Goal: Information Seeking & Learning: Find specific fact

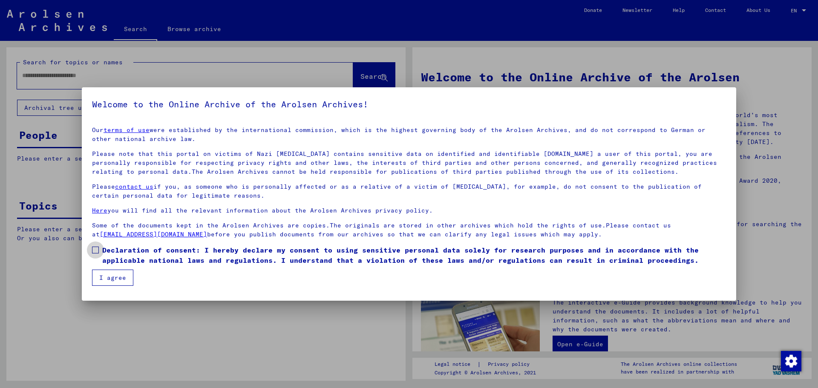
click at [95, 249] on span at bounding box center [95, 250] width 7 height 7
click at [110, 274] on button "I agree" at bounding box center [112, 278] width 41 height 16
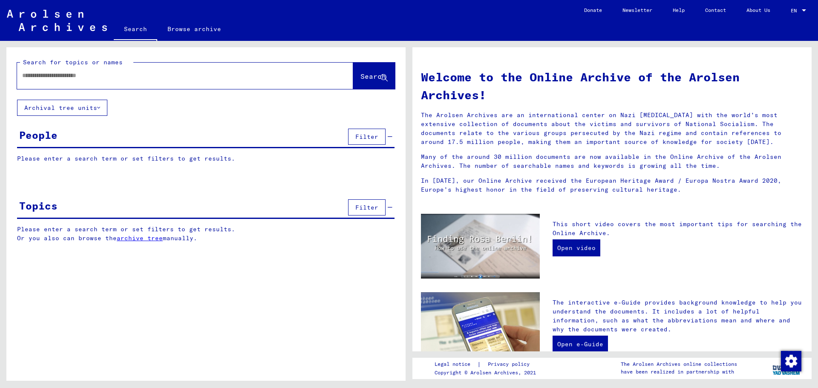
click at [84, 79] on input "text" at bounding box center [175, 75] width 306 height 9
type input "**********"
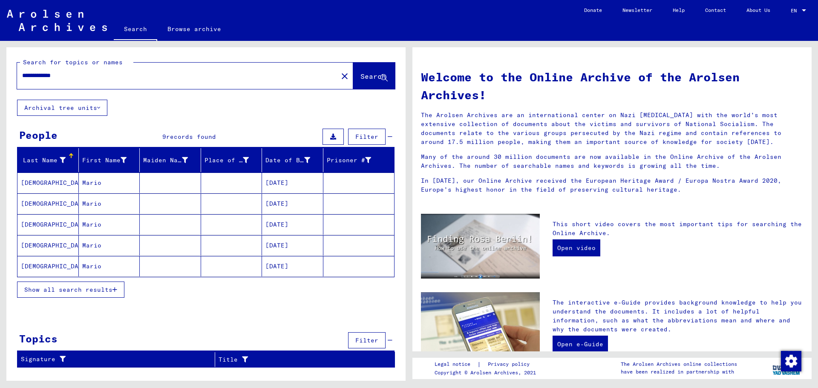
click at [278, 183] on mat-cell "[DATE]" at bounding box center [292, 183] width 61 height 20
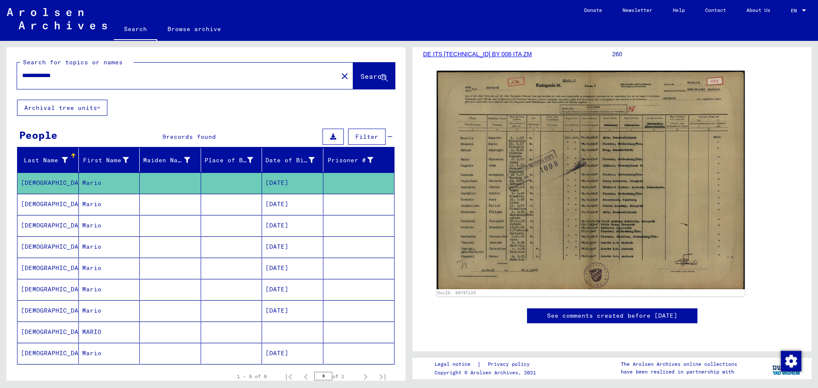
scroll to position [256, 0]
click at [299, 209] on mat-cell "[DATE]" at bounding box center [292, 204] width 61 height 21
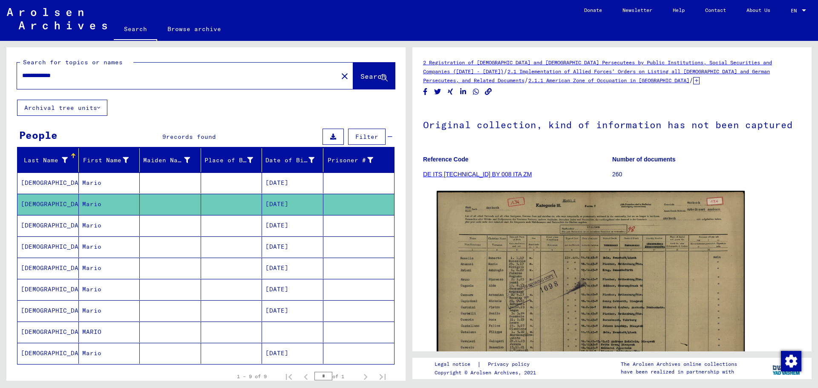
click at [279, 248] on mat-cell "[DATE]" at bounding box center [292, 247] width 61 height 21
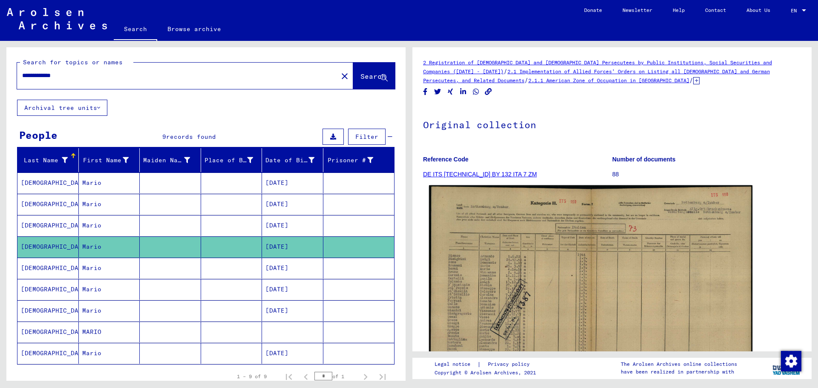
click at [494, 287] on img at bounding box center [591, 299] width 324 height 228
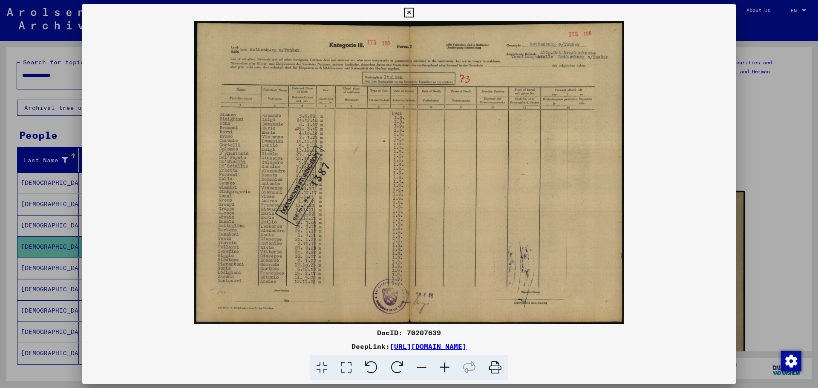
click at [410, 12] on icon at bounding box center [409, 13] width 10 height 10
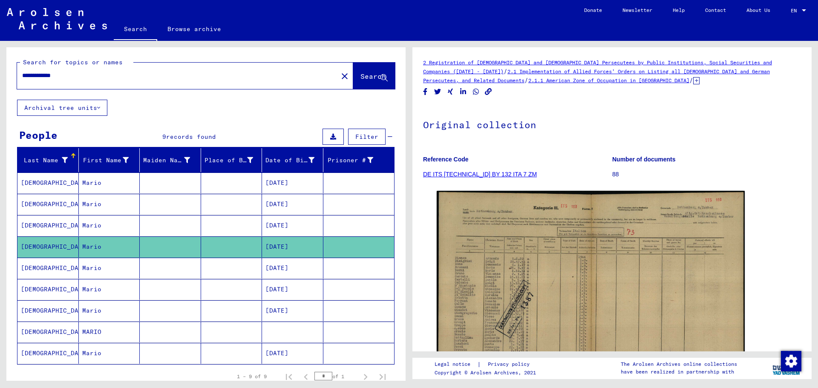
click at [283, 269] on mat-cell "[DATE]" at bounding box center [292, 268] width 61 height 21
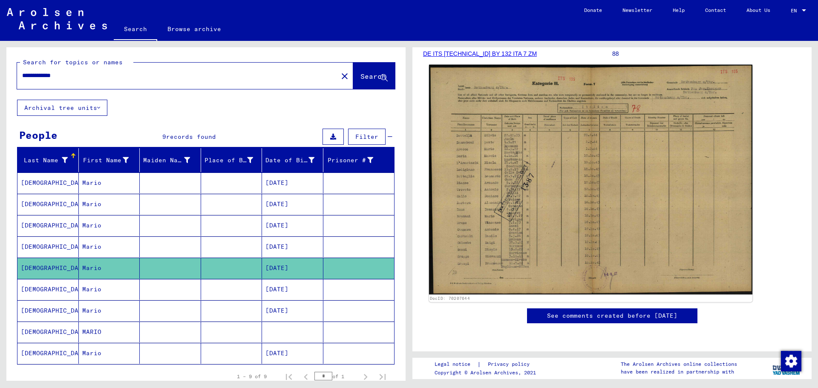
scroll to position [170, 0]
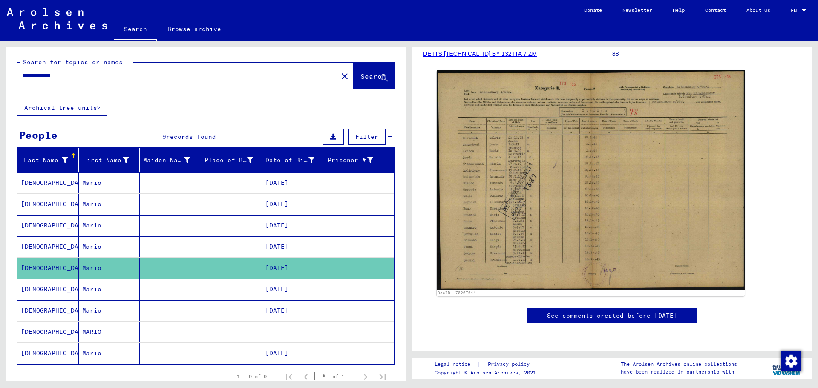
click at [265, 357] on mat-cell "[DATE]" at bounding box center [292, 353] width 61 height 21
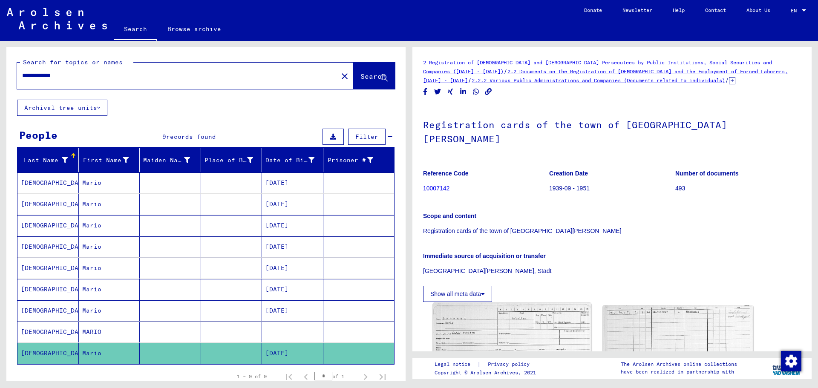
click at [502, 312] on img at bounding box center [512, 355] width 158 height 104
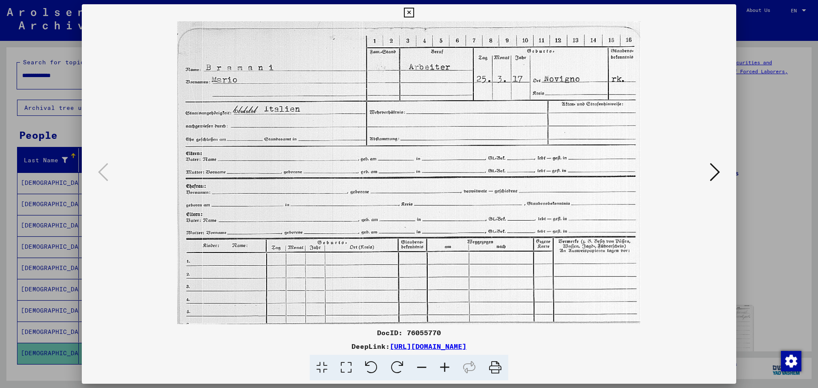
click at [711, 175] on icon at bounding box center [715, 172] width 10 height 20
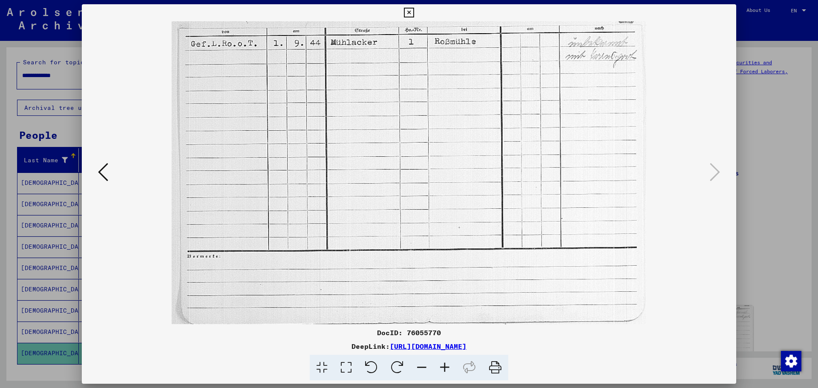
click at [408, 8] on icon at bounding box center [409, 13] width 10 height 10
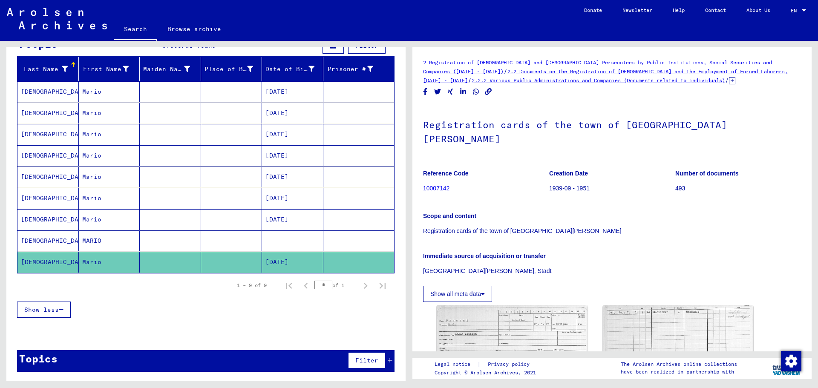
scroll to position [92, 0]
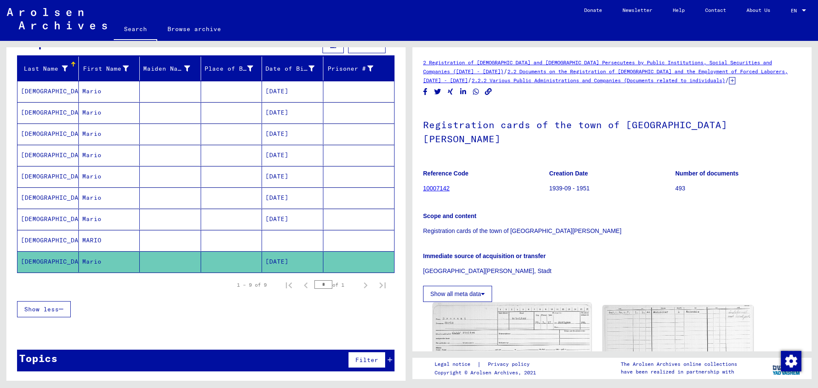
click at [546, 322] on img at bounding box center [512, 355] width 158 height 104
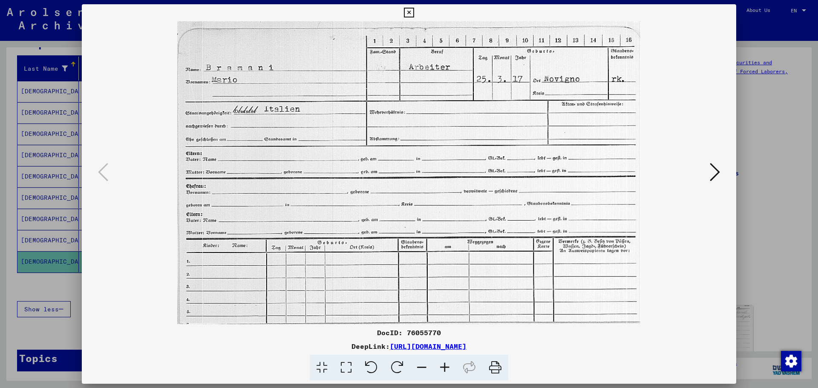
click at [714, 170] on icon at bounding box center [715, 172] width 10 height 20
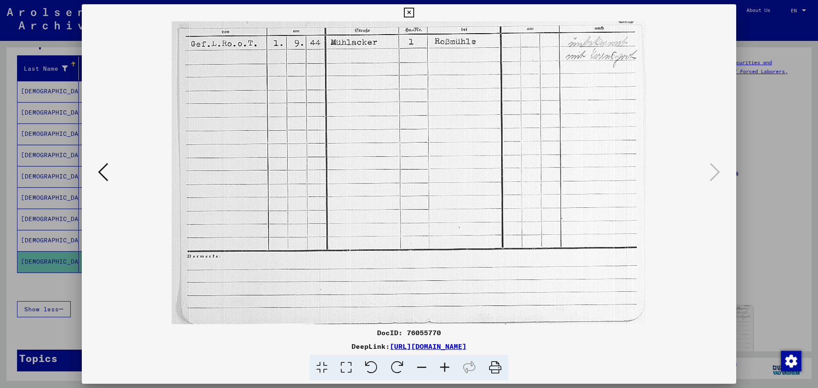
click at [411, 12] on icon at bounding box center [409, 13] width 10 height 10
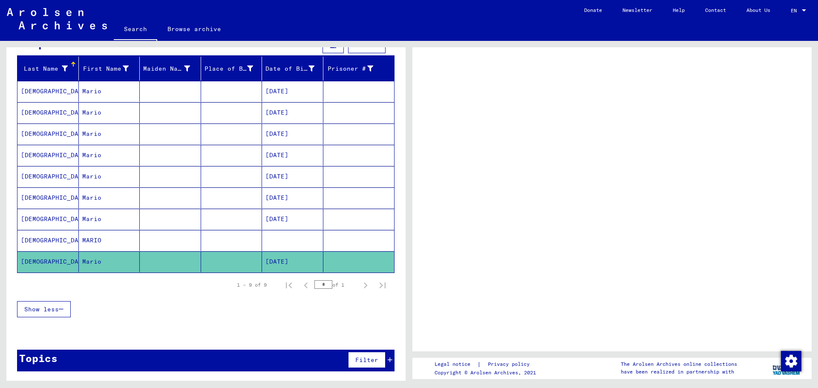
scroll to position [88, 0]
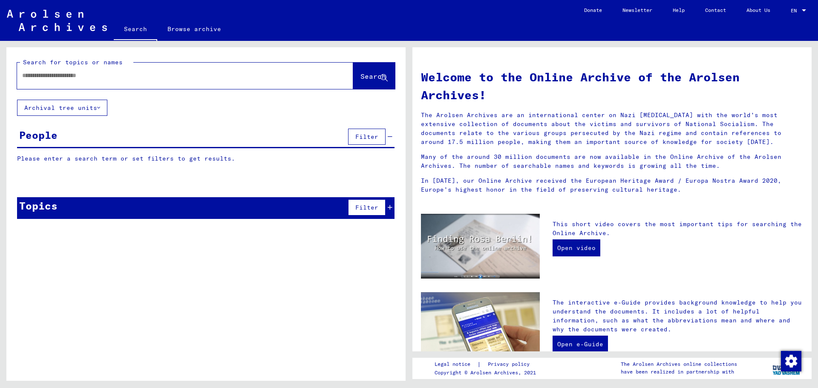
click at [129, 74] on input "text" at bounding box center [175, 75] width 306 height 9
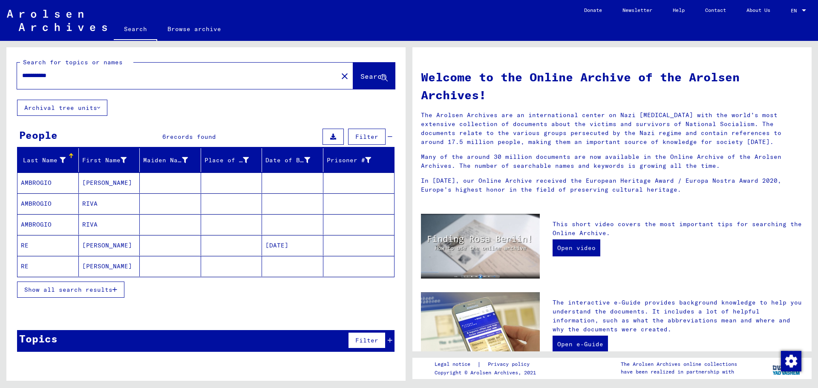
click at [115, 287] on icon "button" at bounding box center [115, 290] width 5 height 6
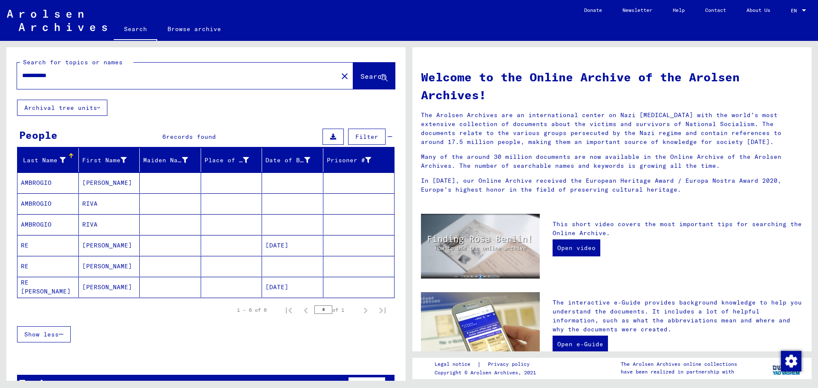
click at [98, 268] on mat-cell "[PERSON_NAME]" at bounding box center [109, 266] width 61 height 20
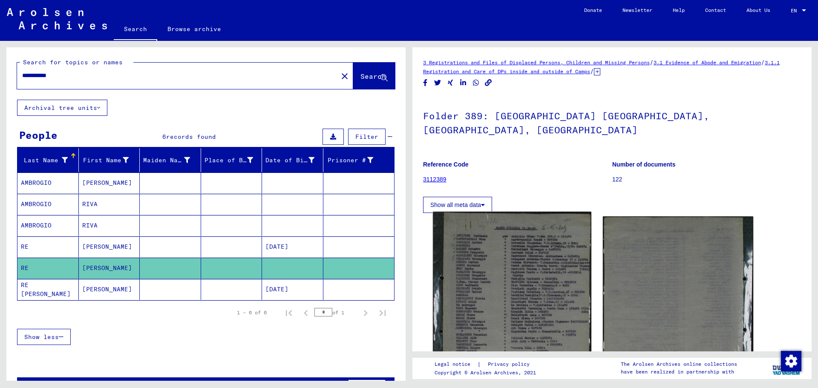
click at [494, 242] on img at bounding box center [512, 307] width 158 height 190
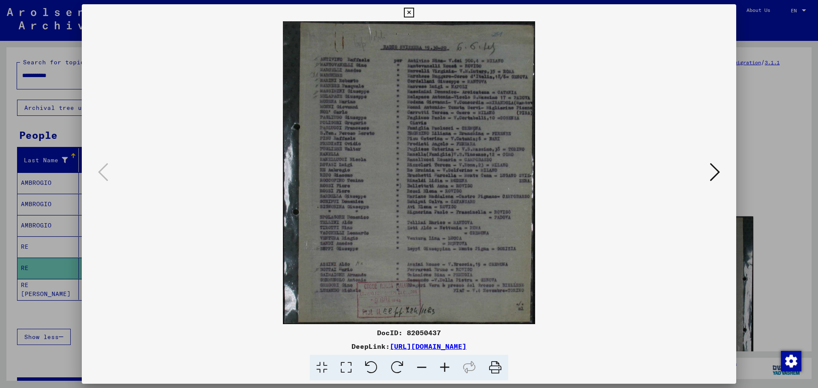
click at [447, 367] on icon at bounding box center [444, 368] width 23 height 26
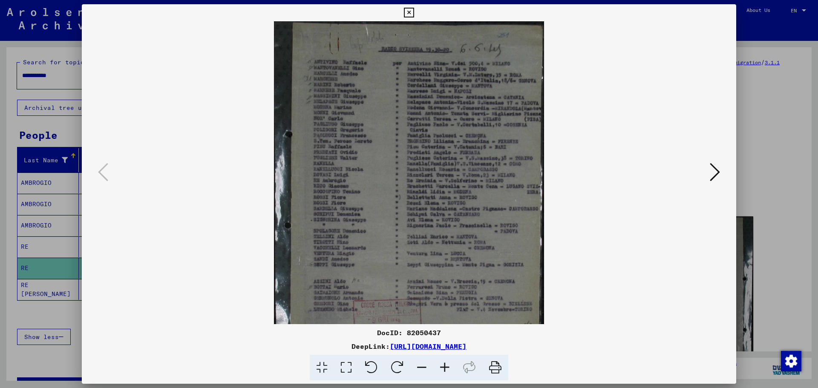
click at [447, 367] on icon at bounding box center [444, 368] width 23 height 26
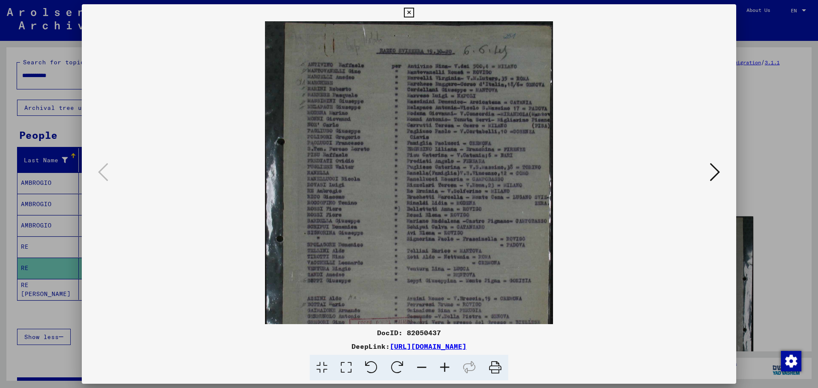
click at [447, 367] on icon at bounding box center [444, 368] width 23 height 26
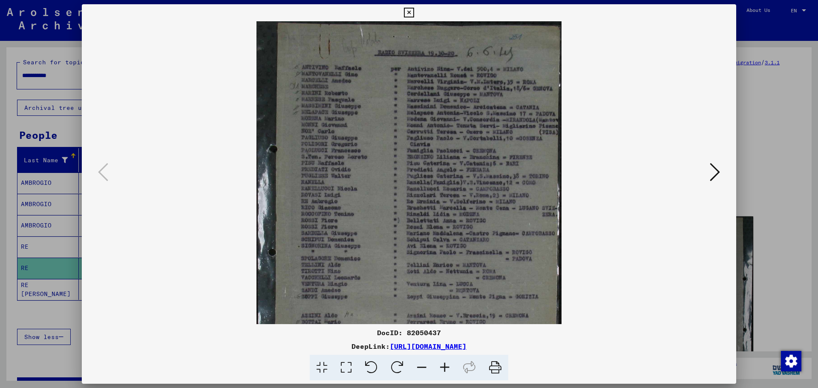
click at [447, 367] on icon at bounding box center [444, 368] width 23 height 26
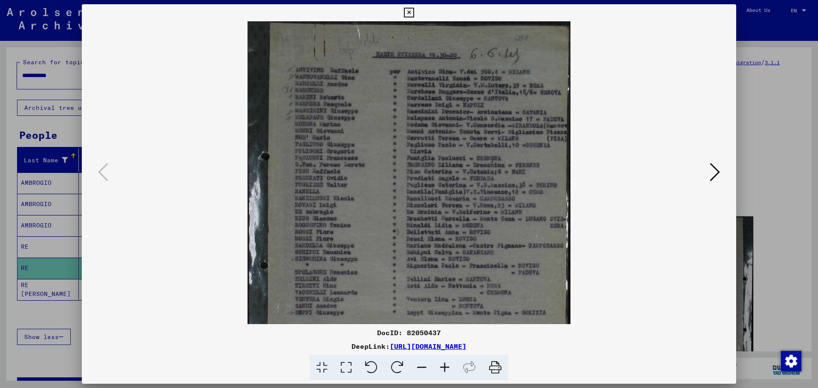
click at [447, 367] on icon at bounding box center [444, 368] width 23 height 26
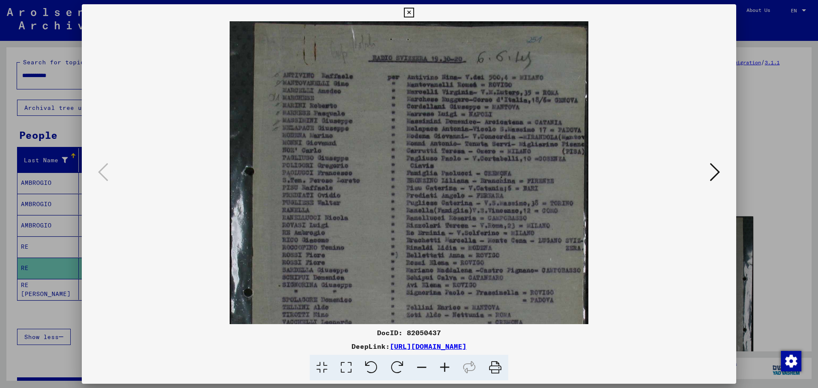
click at [447, 367] on icon at bounding box center [444, 368] width 23 height 26
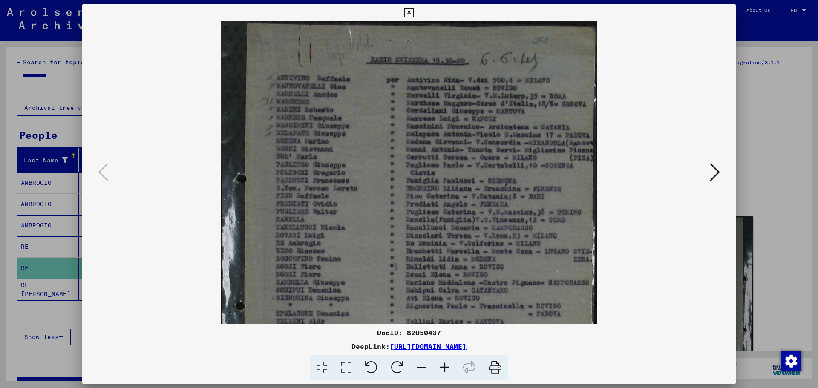
click at [447, 367] on icon at bounding box center [444, 368] width 23 height 26
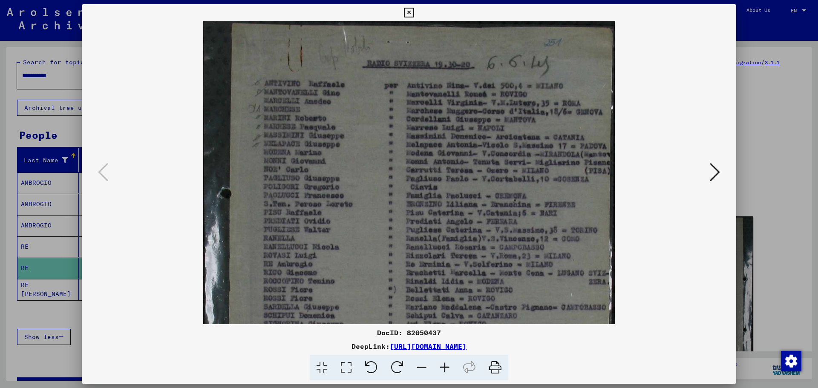
click at [447, 367] on icon at bounding box center [444, 368] width 23 height 26
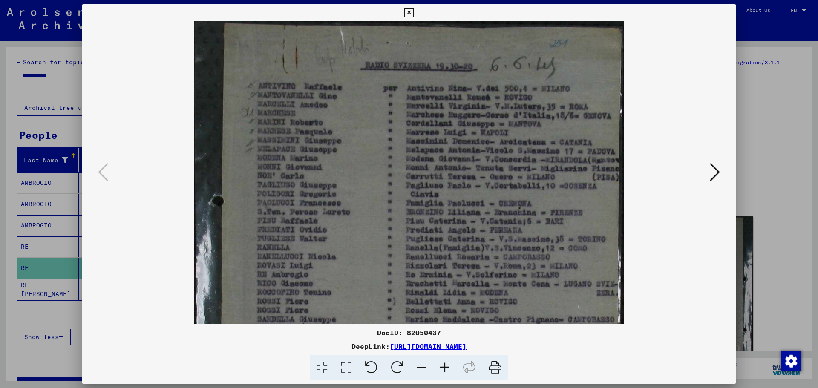
click at [447, 367] on icon at bounding box center [444, 368] width 23 height 26
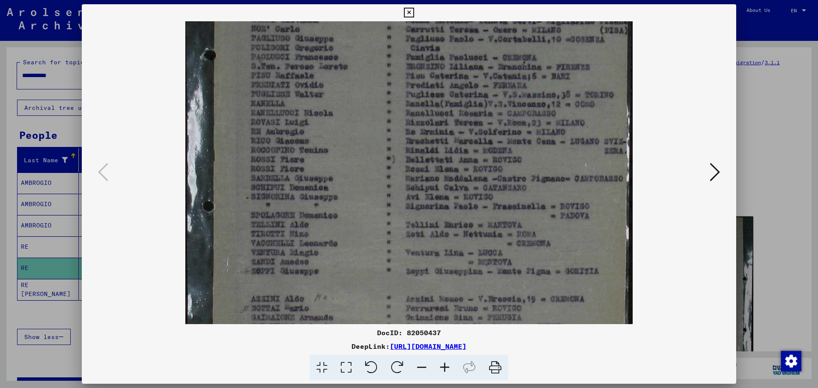
scroll to position [158, 0]
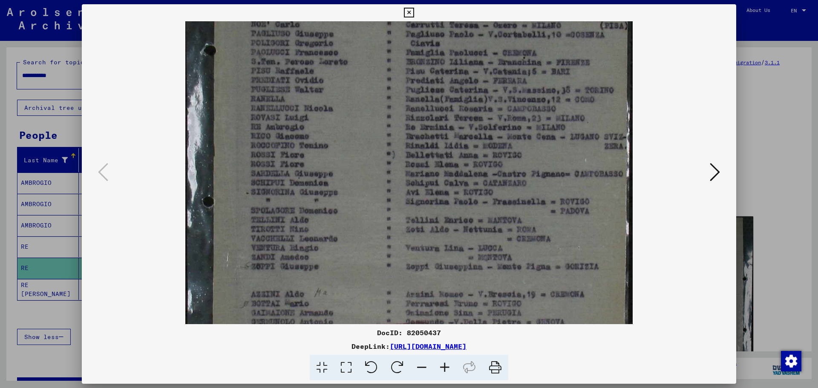
drag, startPoint x: 402, startPoint y: 257, endPoint x: 392, endPoint y: 99, distance: 158.0
click at [392, 99] on img at bounding box center [409, 131] width 448 height 537
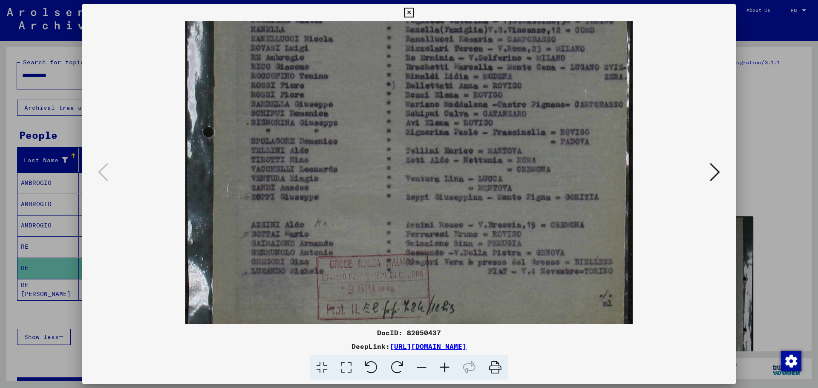
scroll to position [234, 0]
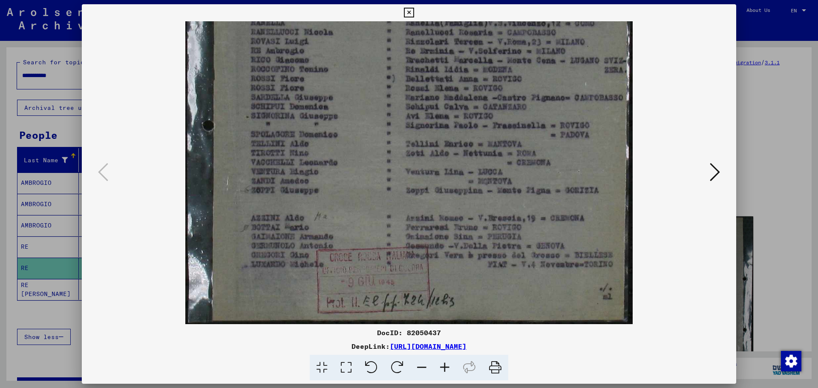
drag, startPoint x: 377, startPoint y: 283, endPoint x: 386, endPoint y: 131, distance: 152.9
click at [386, 131] on img at bounding box center [409, 55] width 448 height 537
click at [408, 12] on icon at bounding box center [409, 13] width 10 height 10
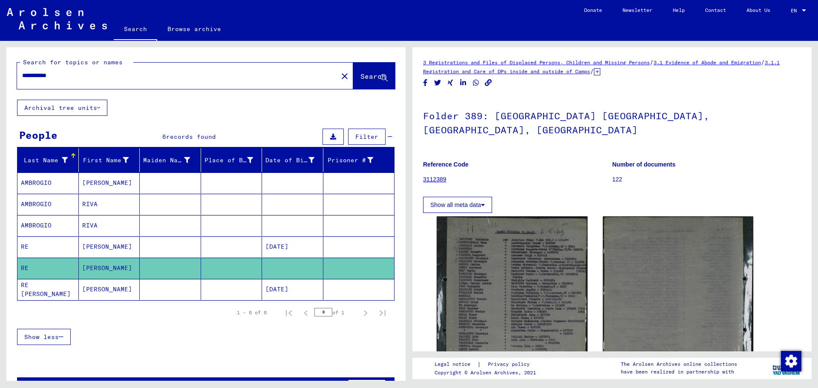
click at [84, 72] on input "**********" at bounding box center [177, 75] width 311 height 9
drag, startPoint x: 71, startPoint y: 77, endPoint x: 0, endPoint y: 77, distance: 70.8
click at [0, 77] on div "**********" at bounding box center [204, 211] width 409 height 340
type input "**********"
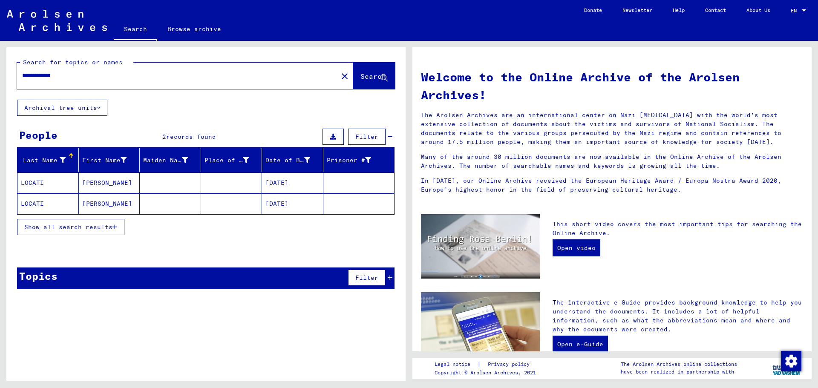
click at [286, 182] on mat-cell "[DATE]" at bounding box center [292, 183] width 61 height 20
